Goal: Find contact information: Find contact information

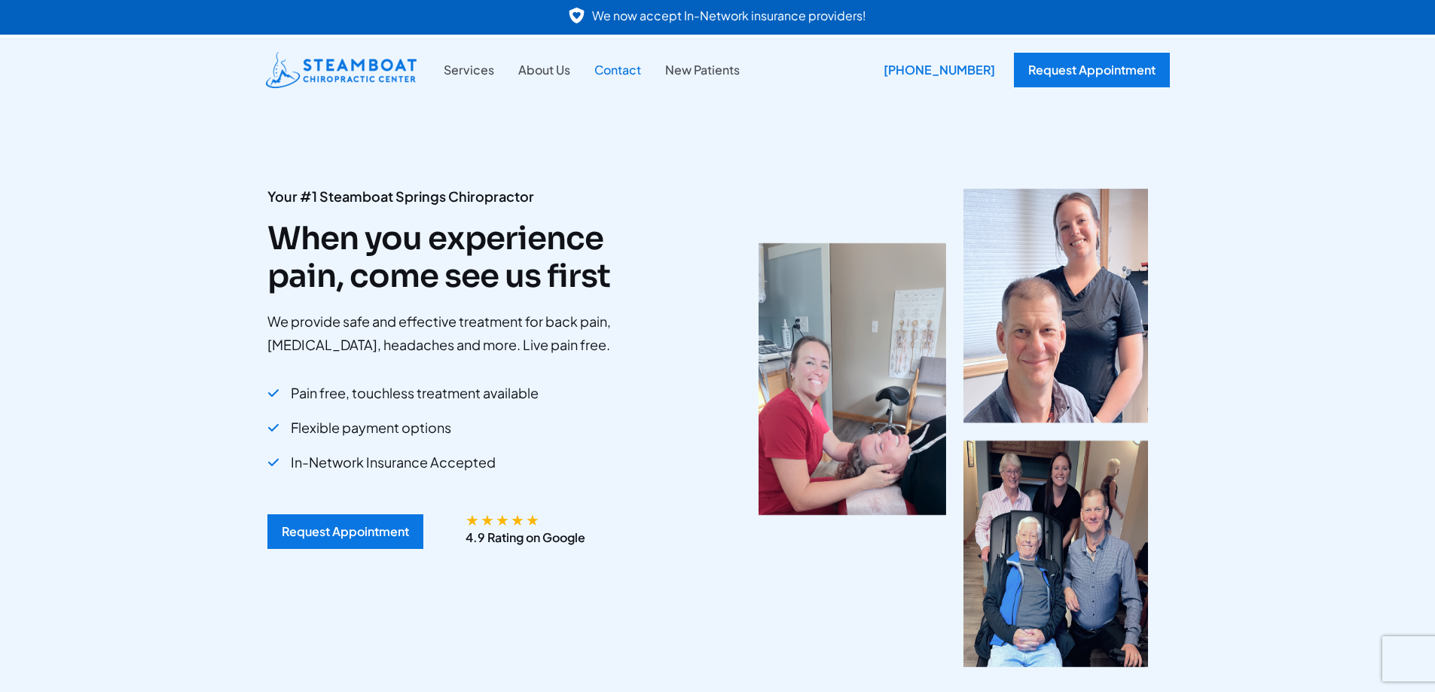
click at [609, 69] on link "Contact" at bounding box center [617, 70] width 71 height 20
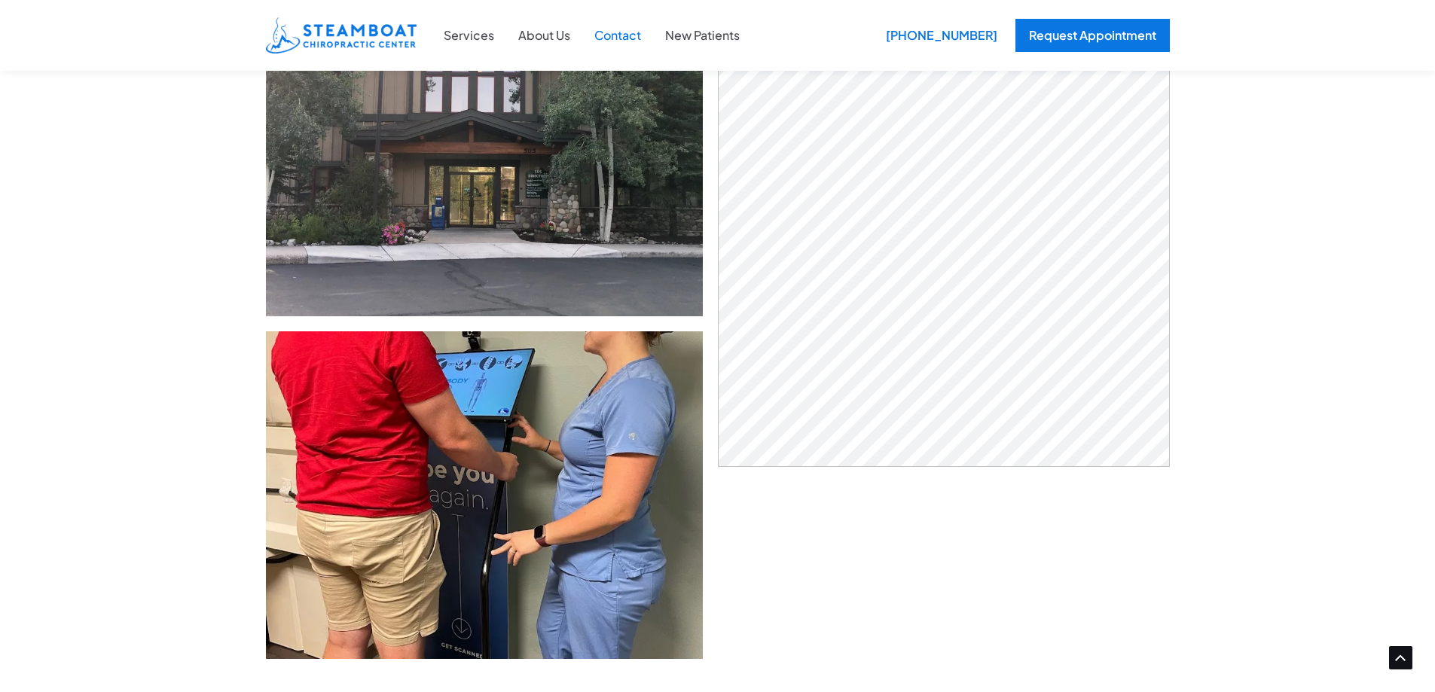
scroll to position [603, 0]
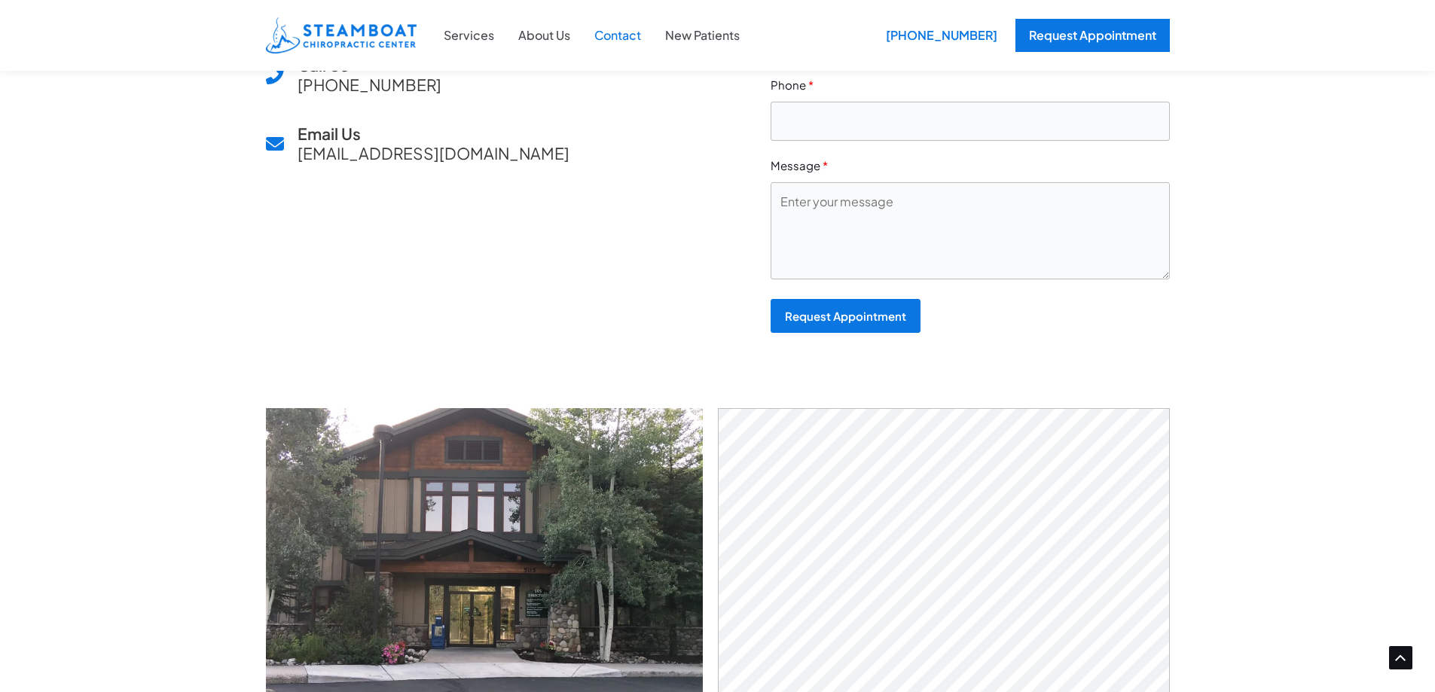
click at [1262, 39] on div "Our Location [STREET_ADDRESS] Hours Open Mon to Fri, 9am to 6pm Closed Sat and …" at bounding box center [717, 97] width 1435 height 624
click at [475, 154] on span "Email Us [EMAIL_ADDRESS][DOMAIN_NAME]" at bounding box center [434, 143] width 272 height 38
copy div "[EMAIL_ADDRESS][DOMAIN_NAME]"
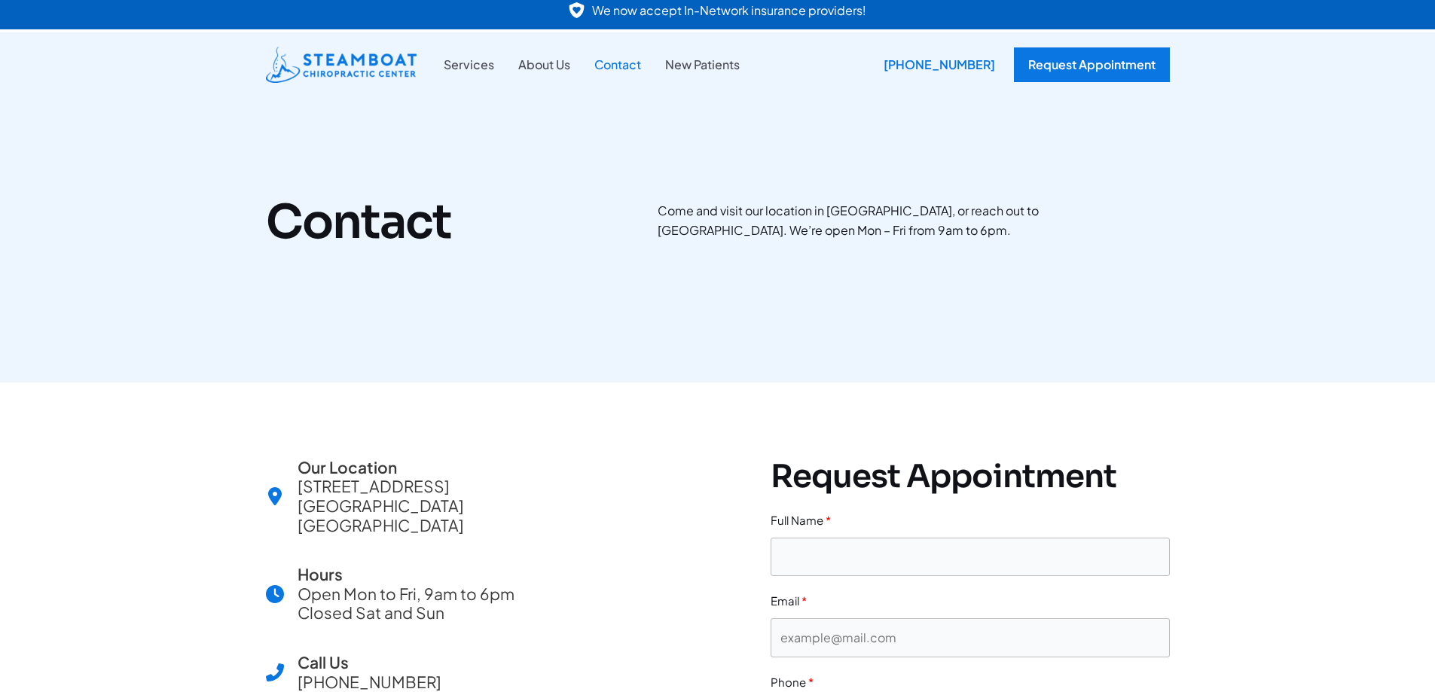
scroll to position [0, 0]
